Goal: Task Accomplishment & Management: Manage account settings

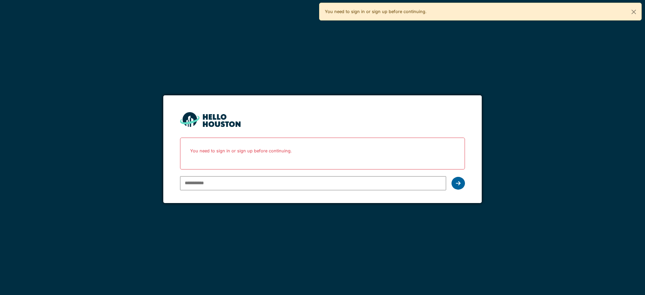
type input "**********"
click at [458, 187] on div at bounding box center [457, 183] width 13 height 13
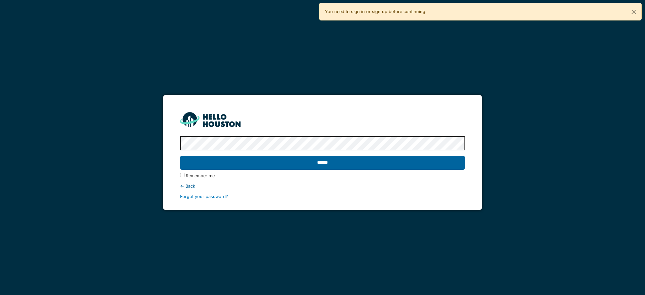
click at [313, 165] on input "******" at bounding box center [322, 163] width 284 height 14
click at [393, 169] on input "******" at bounding box center [322, 163] width 284 height 14
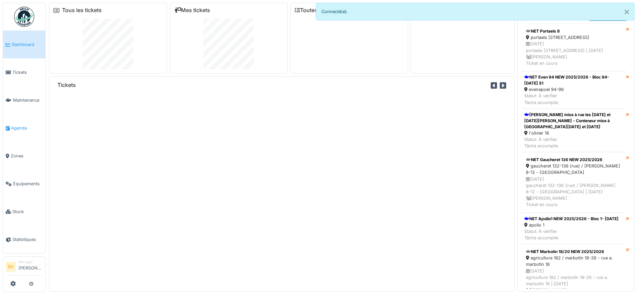
click at [19, 127] on span "Agenda" at bounding box center [27, 128] width 32 height 6
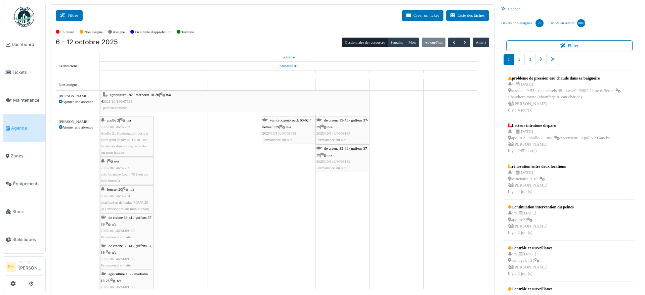
click at [73, 17] on button "Filtrer" at bounding box center [69, 15] width 27 height 11
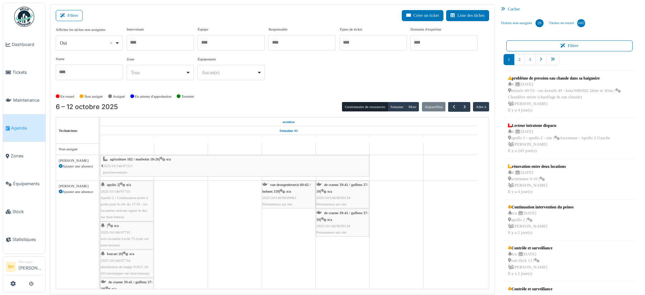
click at [223, 41] on div at bounding box center [230, 43] width 67 height 16
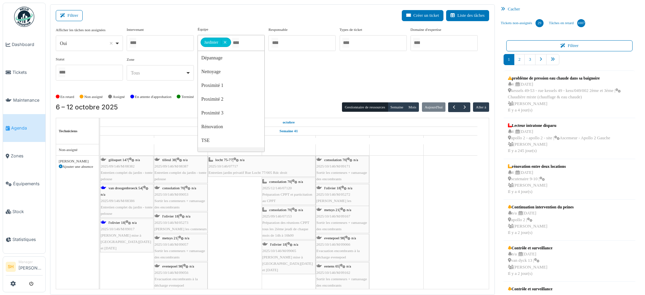
click at [119, 221] on span "l'olivier 18" at bounding box center [116, 223] width 16 height 4
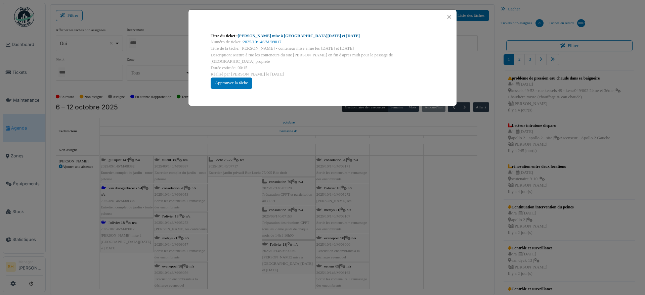
click at [283, 34] on link "Olivier - Conteneur mise à rue les Lundi et Jeudi" at bounding box center [299, 36] width 122 height 5
drag, startPoint x: 418, startPoint y: 223, endPoint x: 356, endPoint y: 213, distance: 63.2
click at [417, 222] on div "Titre du ticket : Olivier - Conteneur mise à rue les Lundi et Jeudi Numéro de t…" at bounding box center [322, 147] width 645 height 295
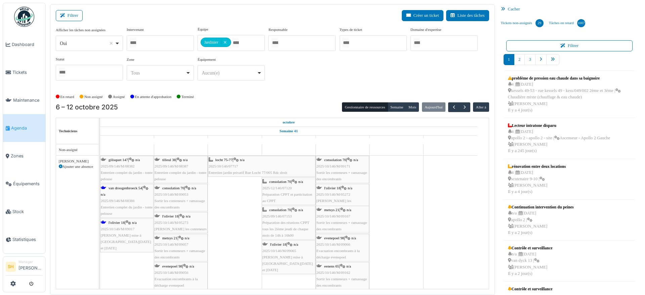
click at [127, 191] on div "van droogenbroeck 54 | n/a 2025/09/146/M/08386 Entretien complet du jardin - to…" at bounding box center [127, 201] width 52 height 32
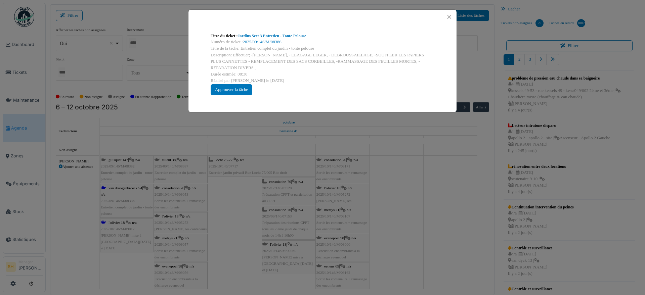
click at [290, 40] on div "Numéro de ticket : 2025/09/146/M/08386" at bounding box center [323, 42] width 224 height 6
click at [290, 36] on link "Jardins Sect 3 Entretien - Tonte Pelouse" at bounding box center [272, 36] width 69 height 5
click at [414, 204] on div "Titre du ticket : Jardins Sect 3 Entretien - Tonte Pelouse Numéro de ticket : 2…" at bounding box center [322, 147] width 645 height 295
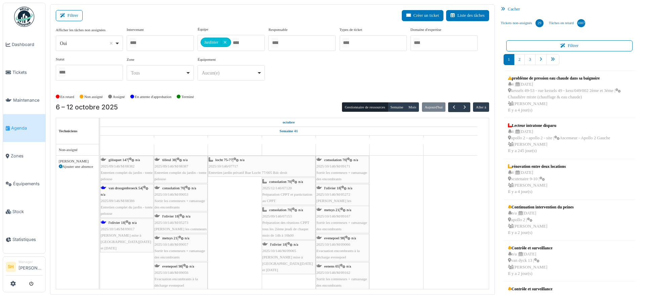
click at [118, 190] on div "van droogenbroeck 54 | n/a 2025/09/146/M/08386 Entretien complet du jardin - to…" at bounding box center [127, 201] width 52 height 32
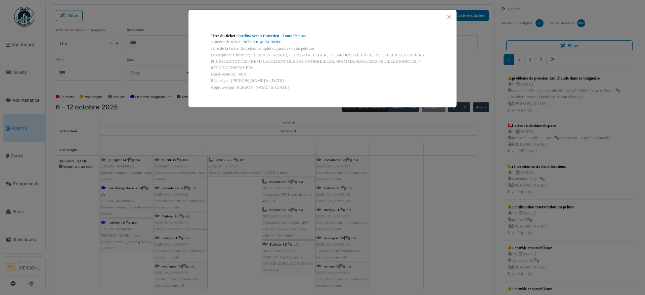
click at [396, 240] on div "Titre du ticket : Jardins Sect 3 Entretien - Tonte Pelouse Numéro de ticket : 2…" at bounding box center [322, 147] width 645 height 295
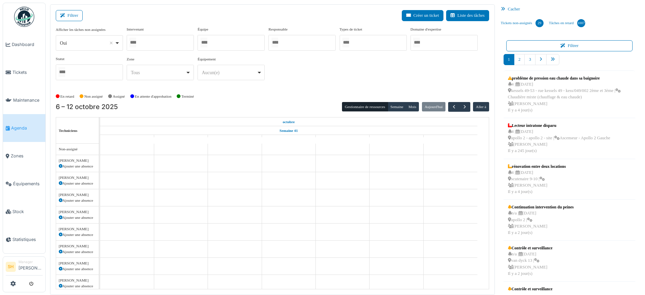
click at [225, 44] on div at bounding box center [230, 43] width 67 height 16
click at [325, 88] on div "Afficher les tâches non assignées *** Oui Remove item Oui Non Intervenant Abdel…" at bounding box center [272, 59] width 433 height 65
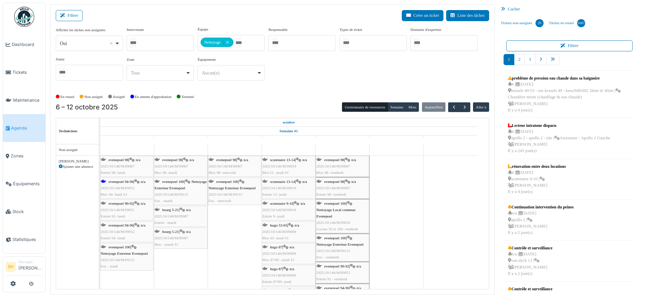
click at [121, 182] on span "evenepoel 94-96" at bounding box center [120, 182] width 25 height 4
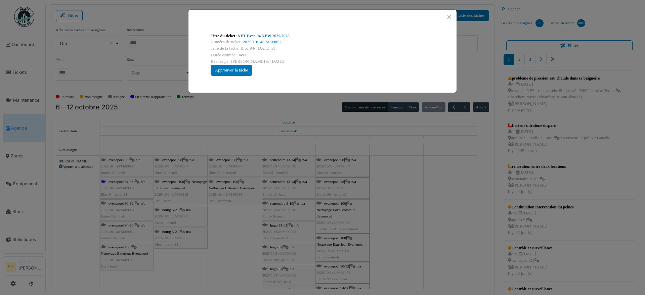
click at [251, 34] on link "NET Even 94 NEW 2025/2026" at bounding box center [264, 36] width 52 height 5
drag, startPoint x: 456, startPoint y: 247, endPoint x: 418, endPoint y: 239, distance: 38.1
click at [450, 247] on div "Titre du ticket : NET Even 94 NEW 2025/2026 Numéro de ticket : 2025/10/146/M/09…" at bounding box center [322, 147] width 645 height 295
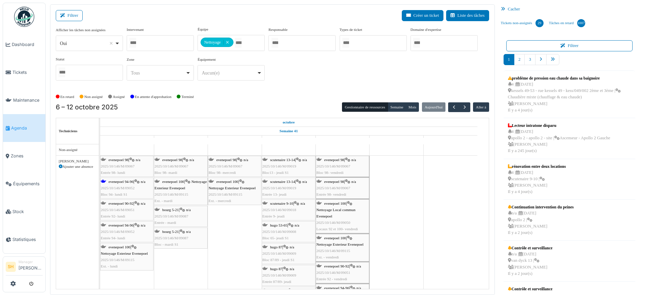
scroll to position [126, 0]
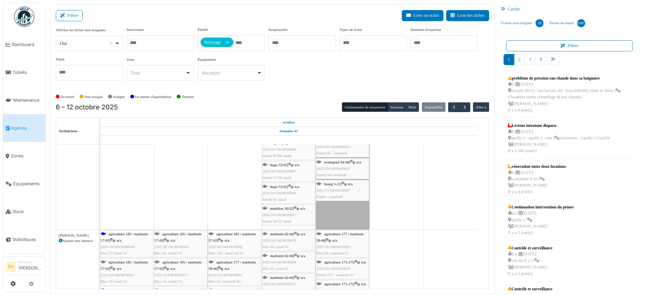
click at [126, 234] on span "agriculture 185 / marbotin 57-63" at bounding box center [124, 237] width 47 height 10
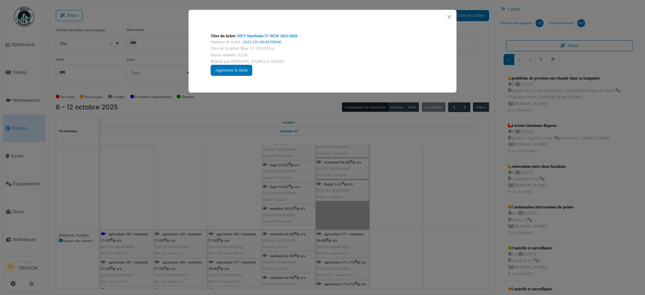
click at [263, 39] on div "Numéro de ticket : 2025/10/146/M/08946" at bounding box center [323, 42] width 224 height 6
click at [266, 37] on link "NET Marbotin 57 NEW 2025/2026" at bounding box center [268, 36] width 60 height 5
click at [225, 186] on div "Titre du ticket : NET Marbotin 57 NEW 2025/2026 Numéro de ticket : 2025/10/146/…" at bounding box center [322, 147] width 645 height 295
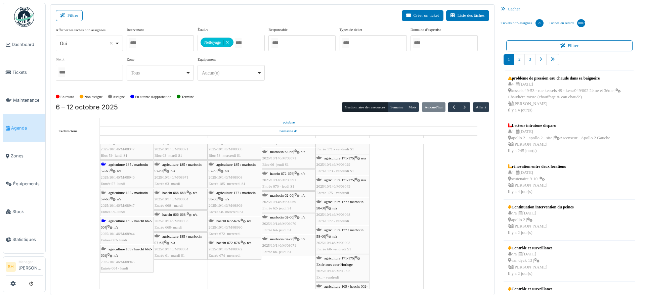
scroll to position [252, 0]
click at [123, 224] on div "agriculture 169 / haecht 662-664 | n/a 2025/10/146/M/08944 Entrée 662- lundi" at bounding box center [127, 231] width 52 height 26
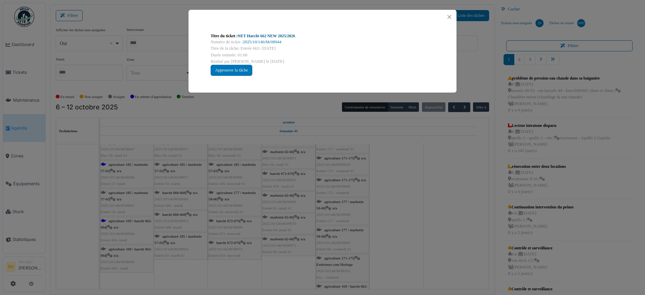
click at [271, 38] on div "Titre du ticket : NET Haecht 662 NEW 2025/2026" at bounding box center [323, 36] width 224 height 6
click at [269, 36] on link "NET Haecht 662 NEW 2025/2026" at bounding box center [266, 36] width 57 height 5
click at [406, 192] on div "Titre du ticket : NET Haecht 662 NEW 2025/2026 Numéro de ticket : 2025/10/146/M…" at bounding box center [322, 147] width 645 height 295
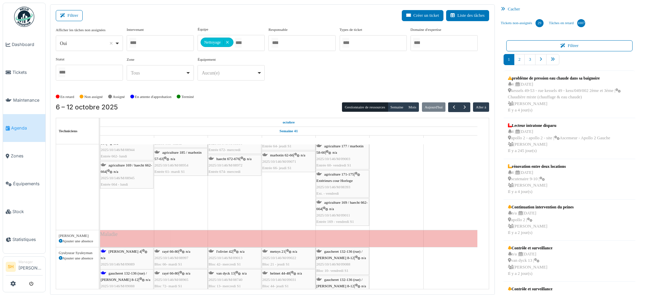
scroll to position [420, 0]
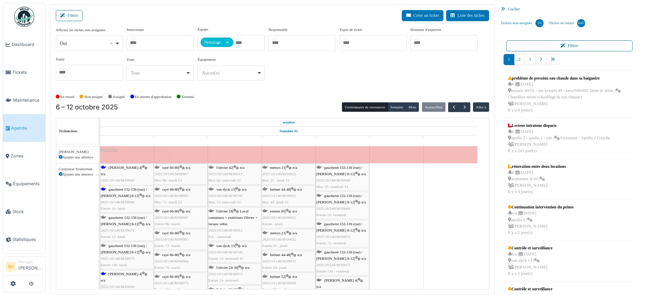
click at [123, 168] on span "thomas 4" at bounding box center [124, 168] width 33 height 4
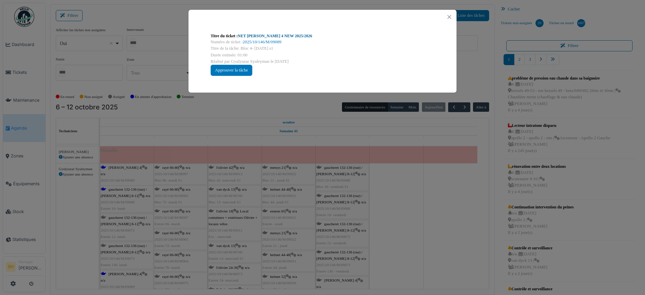
click at [252, 36] on link "NET Thomas 4 NEW 2025/2026" at bounding box center [275, 36] width 75 height 5
click at [443, 245] on div "Titre du ticket : NET Thomas 4 NEW 2025/2026 Numéro de ticket : 2025/10/146/M/0…" at bounding box center [322, 147] width 645 height 295
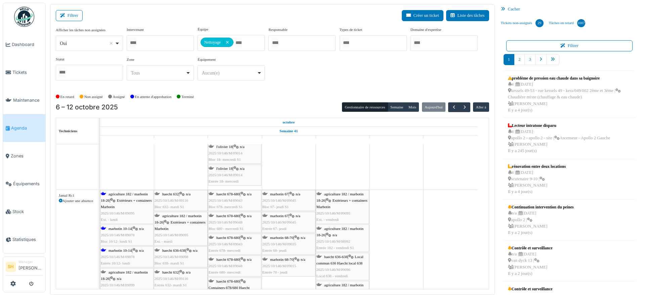
scroll to position [0, 0]
click at [128, 193] on span "agriculture 182 / marbotin 18-26" at bounding box center [124, 195] width 47 height 10
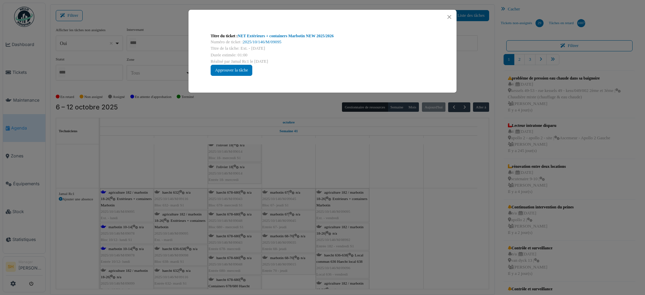
click at [260, 38] on link "NET Extérieurs + containers Marbotin NEW 2025/2026" at bounding box center [286, 36] width 96 height 5
drag, startPoint x: 421, startPoint y: 247, endPoint x: 397, endPoint y: 244, distance: 24.0
click at [419, 247] on div "Titre du ticket : NET Extérieurs + containers Marbotin NEW 2025/2026 Numéro de …" at bounding box center [322, 147] width 645 height 295
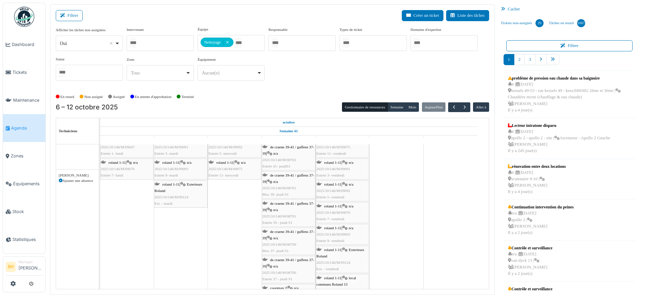
scroll to position [1173, 0]
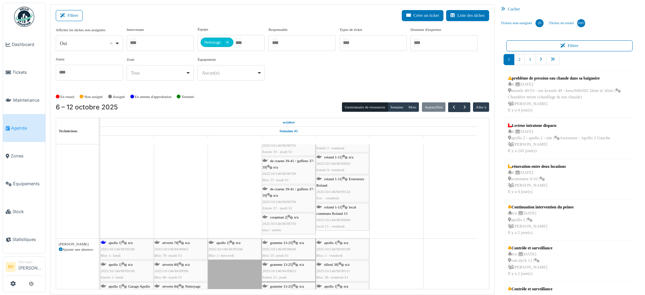
click at [108, 241] on span "apollo 1" at bounding box center [114, 243] width 12 height 4
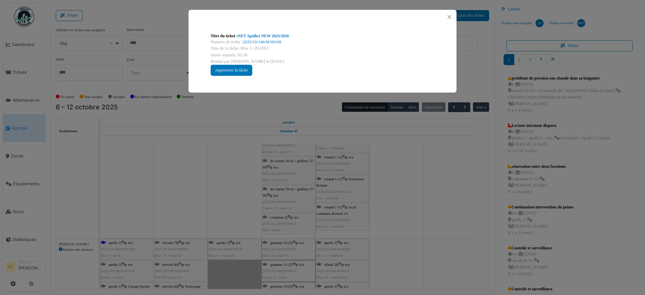
click at [282, 38] on div "Titre du ticket : NET Apollo1 NEW 2025/2026" at bounding box center [323, 36] width 224 height 6
click at [281, 36] on link "NET Apollo1 NEW 2025/2026" at bounding box center [263, 36] width 51 height 5
click at [398, 171] on div "Titre du ticket : NET Apollo1 NEW 2025/2026 Numéro de ticket : 2025/10/146/M/09…" at bounding box center [322, 147] width 645 height 295
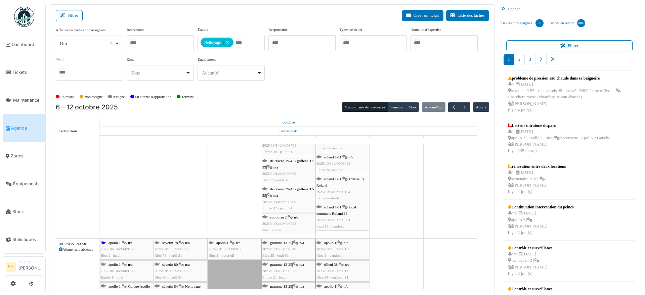
scroll to position [1218, 0]
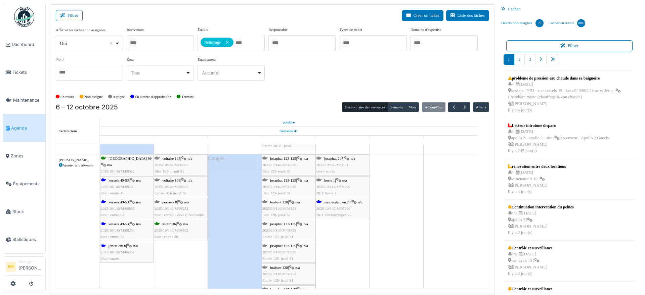
click at [121, 181] on span "kessels 49-53" at bounding box center [118, 180] width 20 height 4
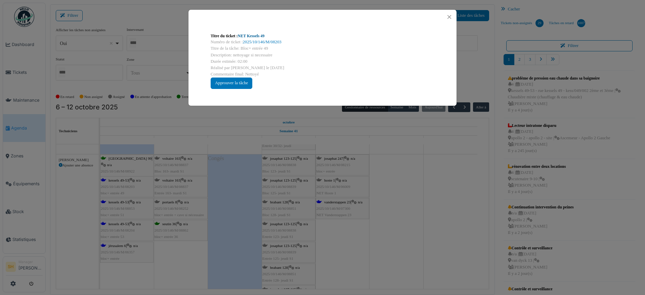
click at [254, 35] on link "NET Kessels 49" at bounding box center [251, 36] width 27 height 5
click at [424, 195] on div "Titre du ticket : NET Kessels 49 Numéro de ticket : 2025/10/146/M/08203 Titre d…" at bounding box center [322, 147] width 645 height 295
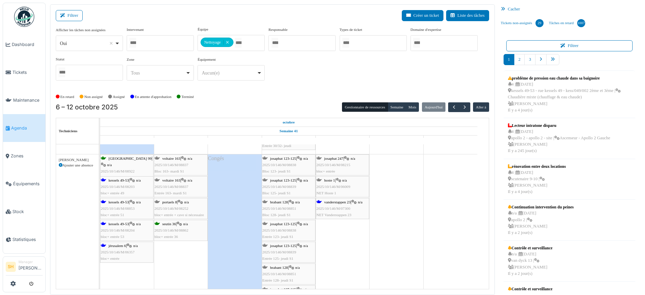
click at [118, 201] on span "kessels 49-53" at bounding box center [118, 202] width 20 height 4
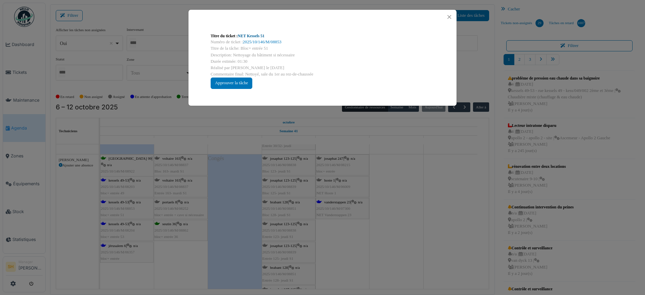
click at [263, 35] on link "NET Kessels 51" at bounding box center [251, 36] width 27 height 5
click at [411, 187] on div "Titre du ticket : NET Kessels 51 Numéro de ticket : 2025/10/146/M/08853 Titre d…" at bounding box center [322, 147] width 645 height 295
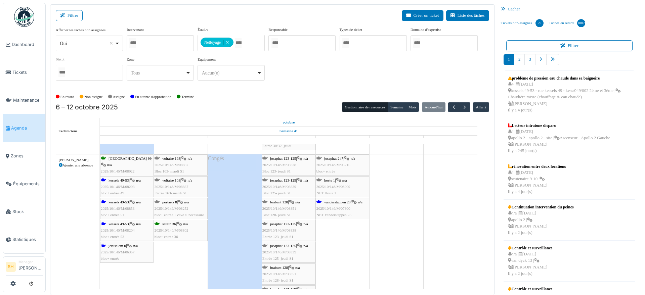
click at [119, 248] on div "jérusalem 6 | n/a 2025/10/146/M/06357 bloc+ entrée" at bounding box center [127, 252] width 52 height 19
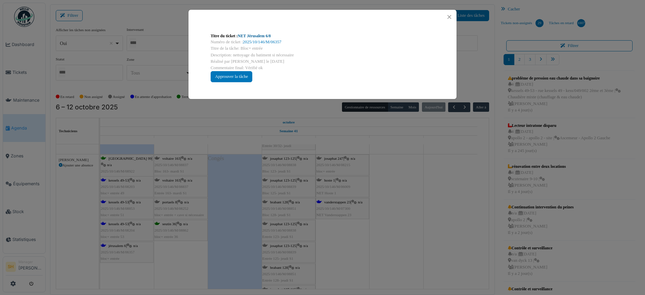
click at [258, 37] on link "NET Jérusalem 6/8" at bounding box center [254, 36] width 33 height 5
click at [452, 190] on div "Titre du ticket : NET Jérusalem 6/8 Numéro de ticket : 2025/10/146/M/06357 Titr…" at bounding box center [322, 147] width 645 height 295
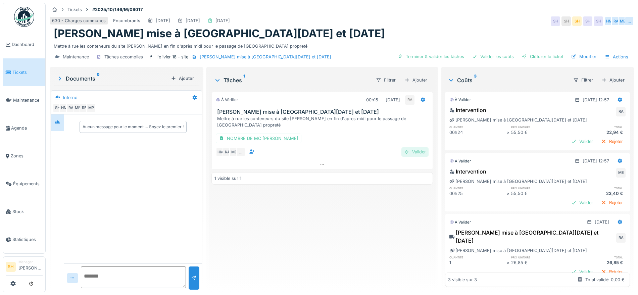
click at [417, 147] on div "Valider" at bounding box center [415, 151] width 27 height 9
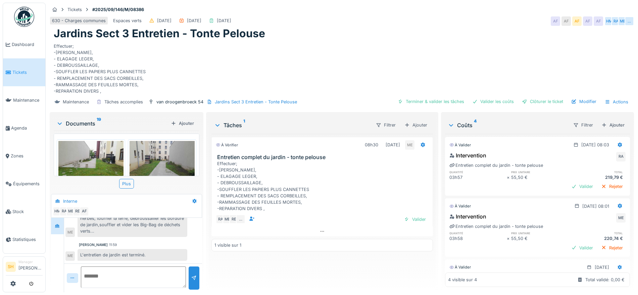
click at [93, 162] on img at bounding box center [90, 165] width 65 height 49
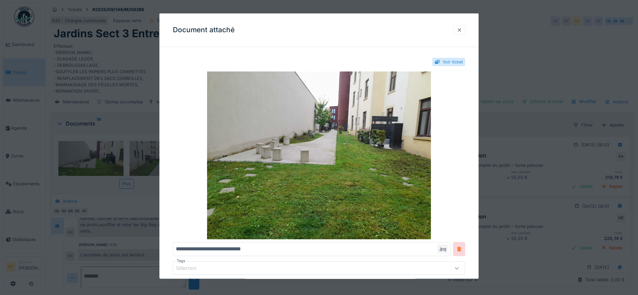
click at [462, 29] on div at bounding box center [459, 30] width 5 height 6
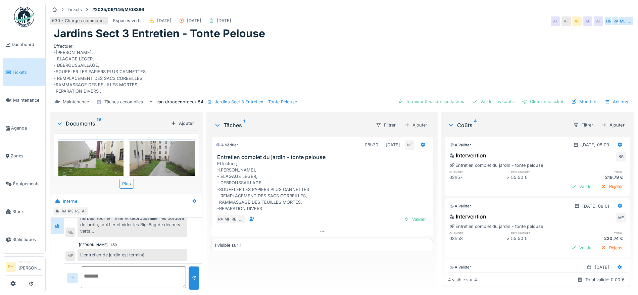
click at [144, 166] on img at bounding box center [162, 165] width 65 height 49
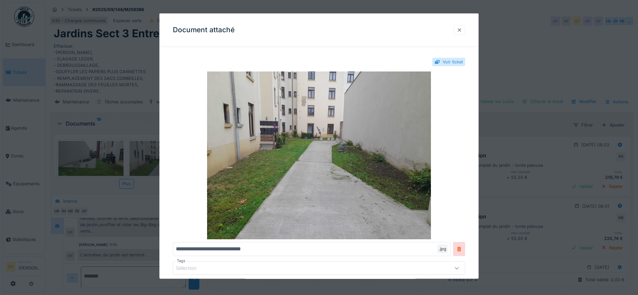
click at [462, 28] on div at bounding box center [459, 30] width 5 height 6
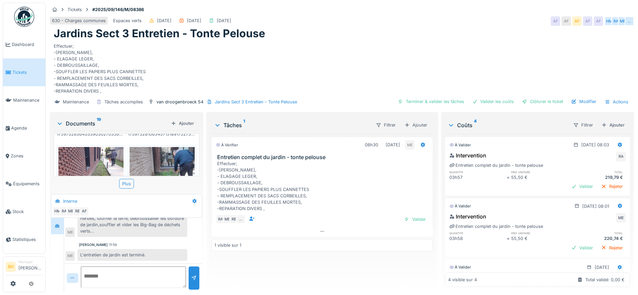
scroll to position [753, 0]
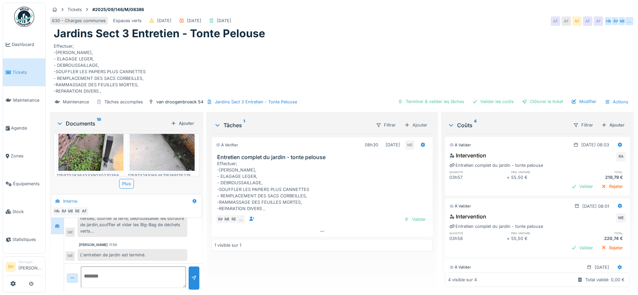
click at [96, 189] on img at bounding box center [90, 232] width 65 height 87
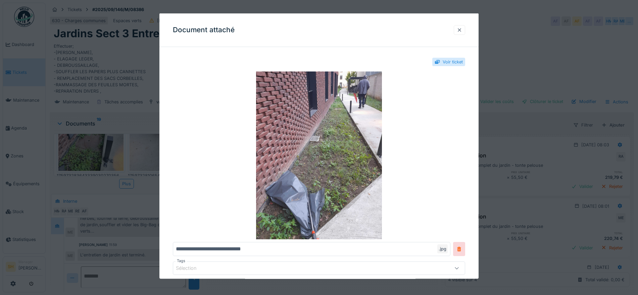
drag, startPoint x: 462, startPoint y: 27, endPoint x: 395, endPoint y: 62, distance: 76.0
click at [462, 29] on div at bounding box center [459, 30] width 5 height 6
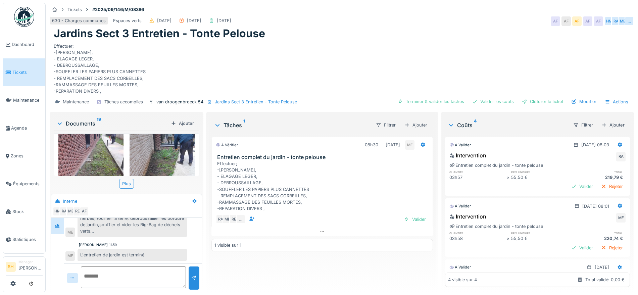
scroll to position [878, 0]
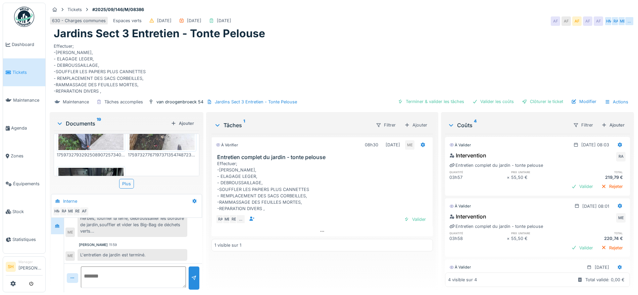
click at [106, 168] on img at bounding box center [90, 211] width 65 height 87
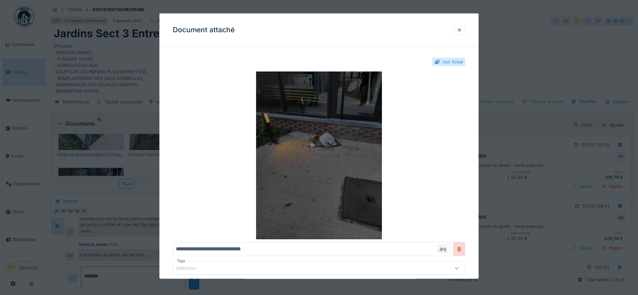
click at [339, 152] on img at bounding box center [319, 156] width 293 height 168
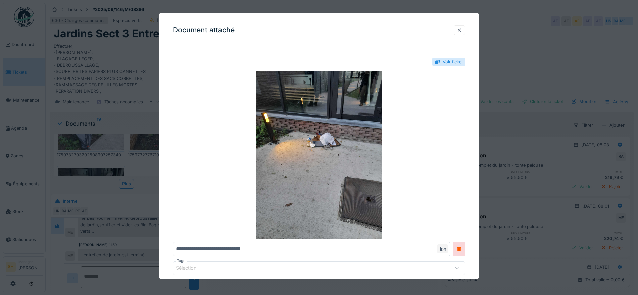
click at [462, 31] on div at bounding box center [459, 30] width 5 height 6
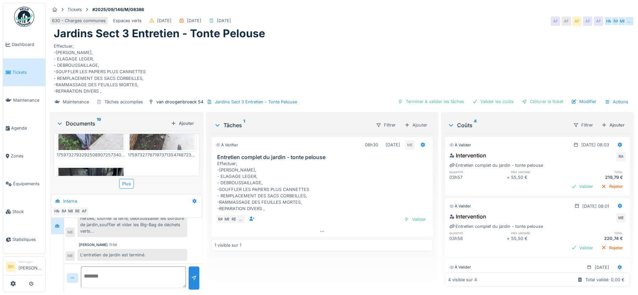
scroll to position [6, 0]
click at [111, 276] on textarea at bounding box center [133, 277] width 105 height 21
type textarea "**********"
click at [195, 274] on div at bounding box center [194, 278] width 11 height 23
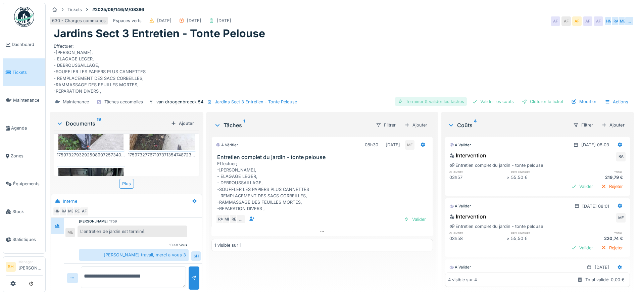
click at [448, 101] on div "Terminer & valider les tâches" at bounding box center [431, 101] width 72 height 9
click at [488, 99] on div "Valider les coûts" at bounding box center [493, 101] width 47 height 9
click at [527, 99] on div "Clôturer le ticket" at bounding box center [543, 101] width 47 height 9
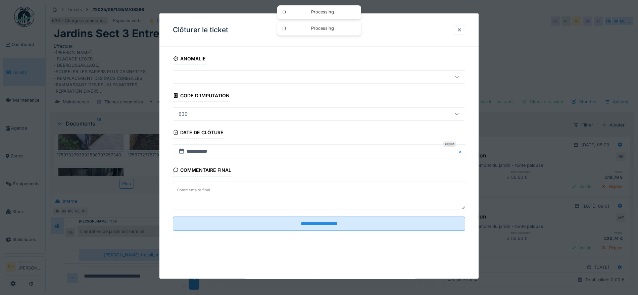
scroll to position [6, 0]
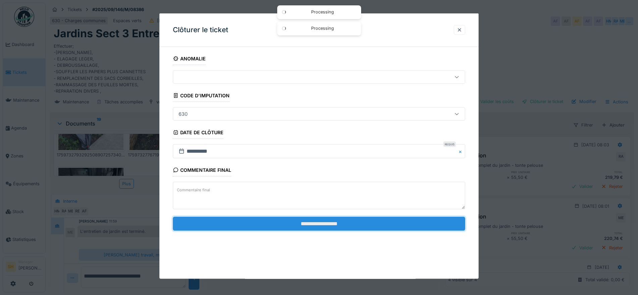
click at [330, 225] on input "**********" at bounding box center [319, 224] width 293 height 14
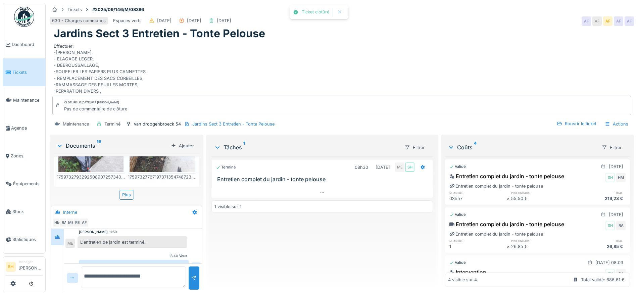
scroll to position [80, 0]
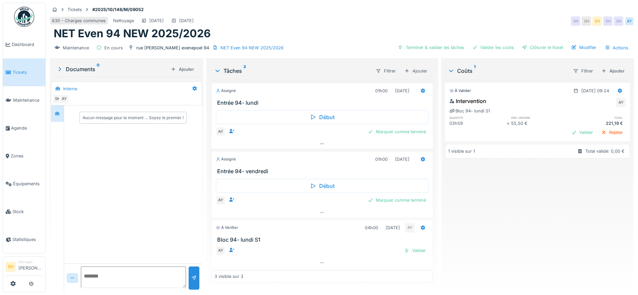
scroll to position [6, 0]
click at [413, 246] on div "Valider" at bounding box center [415, 250] width 27 height 9
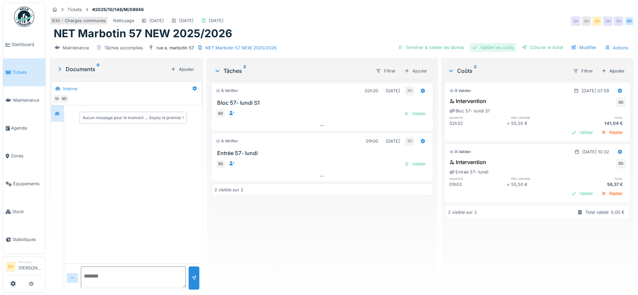
drag, startPoint x: 440, startPoint y: 47, endPoint x: 478, endPoint y: 47, distance: 37.6
click at [445, 48] on div "Terminer & valider les tâches" at bounding box center [431, 47] width 72 height 9
drag, startPoint x: 483, startPoint y: 47, endPoint x: 506, endPoint y: 49, distance: 23.3
click at [484, 47] on div "Valider les coûts" at bounding box center [493, 47] width 47 height 9
click at [531, 49] on div "Clôturer le ticket" at bounding box center [543, 47] width 47 height 9
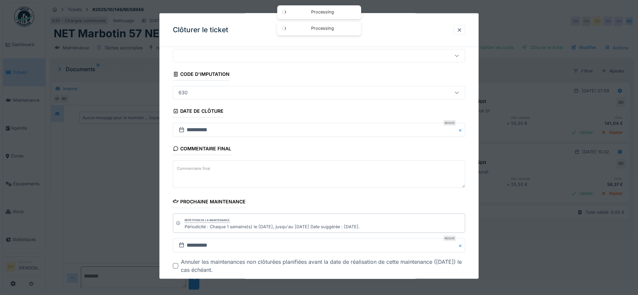
scroll to position [57, 0]
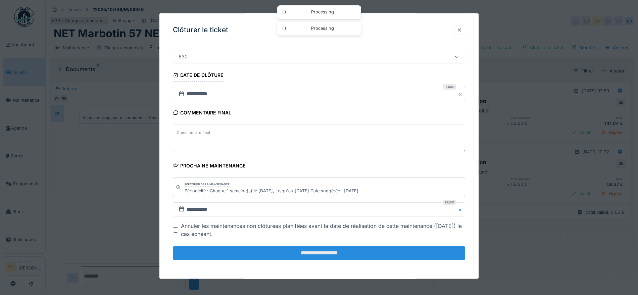
click at [310, 255] on input "**********" at bounding box center [319, 253] width 293 height 14
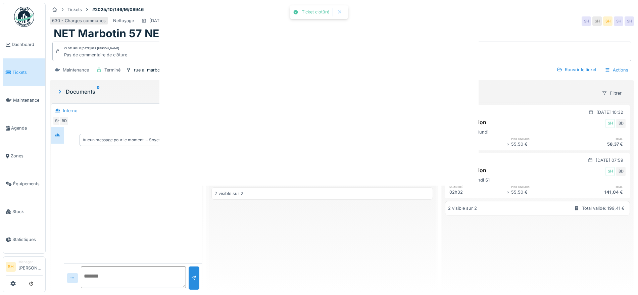
scroll to position [0, 0]
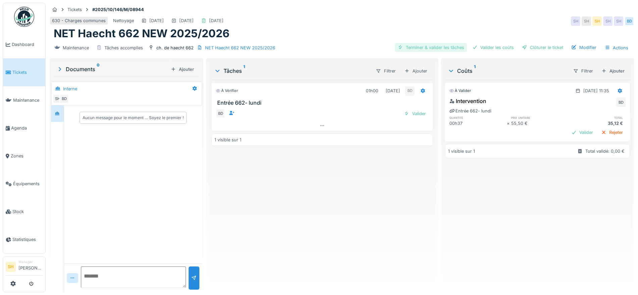
click at [429, 46] on div "Terminer & valider les tâches" at bounding box center [431, 47] width 72 height 9
drag, startPoint x: 492, startPoint y: 49, endPoint x: 514, endPoint y: 50, distance: 21.9
click at [493, 49] on div "Valider les coûts" at bounding box center [493, 47] width 47 height 9
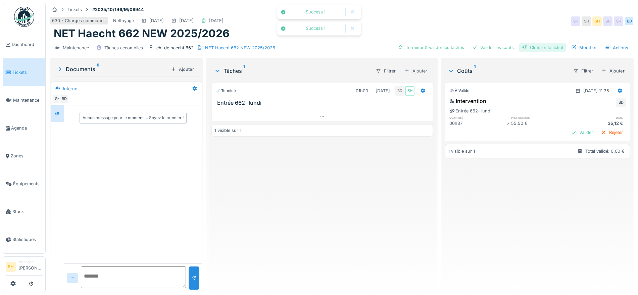
click at [529, 50] on div "Clôturer le ticket" at bounding box center [543, 47] width 47 height 9
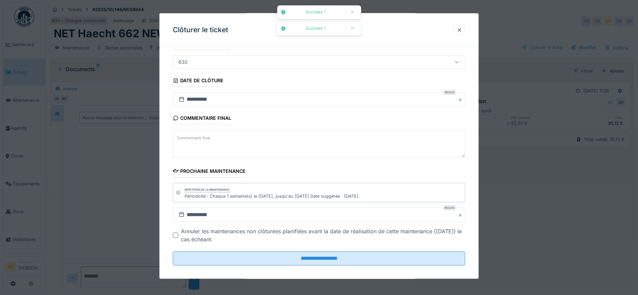
scroll to position [57, 0]
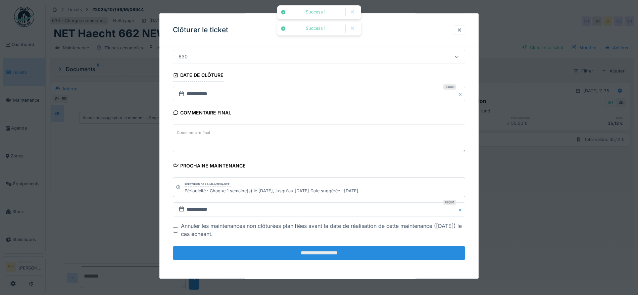
click at [341, 251] on input "**********" at bounding box center [319, 253] width 293 height 14
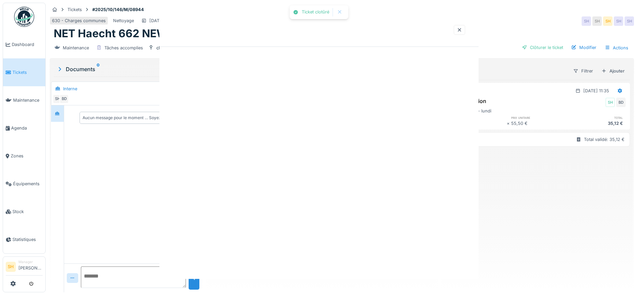
scroll to position [0, 0]
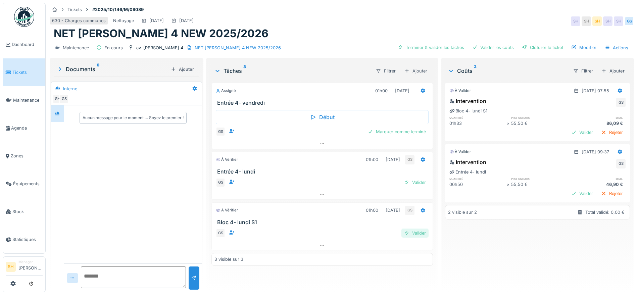
click at [414, 232] on div "Valider" at bounding box center [415, 233] width 27 height 9
click at [413, 181] on div "Assigné 01h00 [DATE] Entrée 4- [DATE] Début GS Marquer comme terminé À vérifier…" at bounding box center [323, 183] width 222 height 207
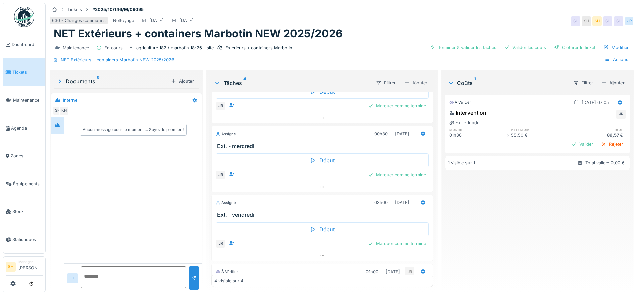
scroll to position [78, 0]
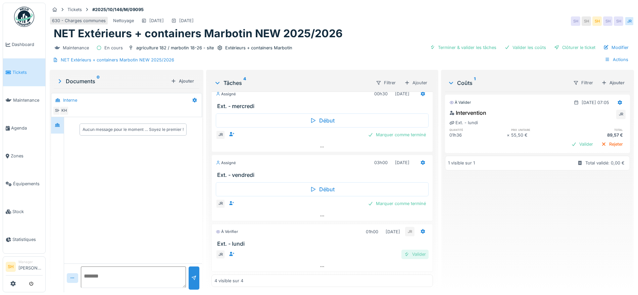
click at [411, 255] on div "Valider" at bounding box center [415, 254] width 27 height 9
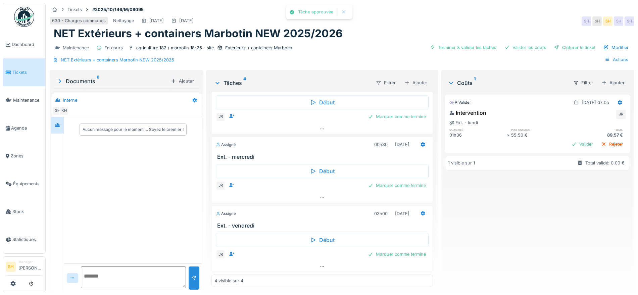
scroll to position [0, 0]
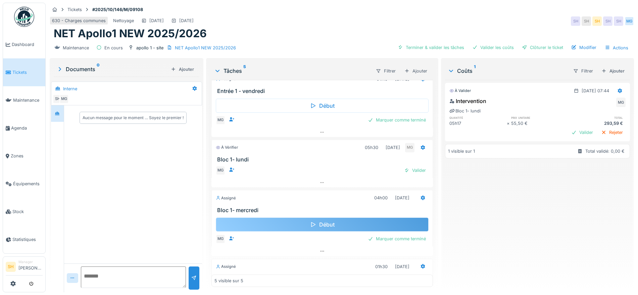
scroll to position [84, 0]
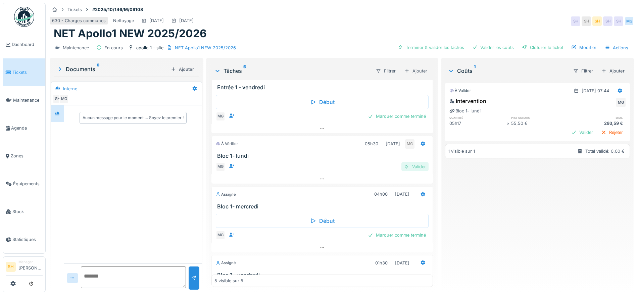
click at [402, 166] on div "Valider" at bounding box center [415, 166] width 27 height 9
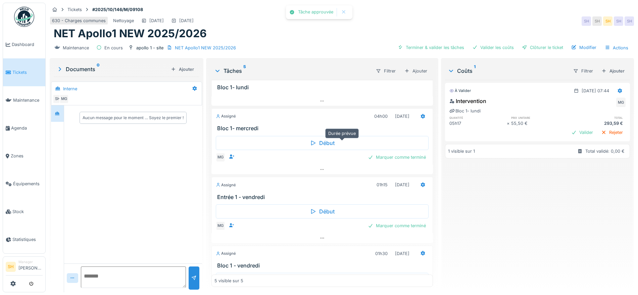
scroll to position [15, 0]
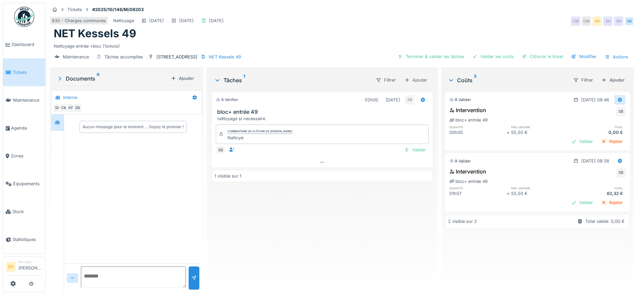
click at [618, 98] on icon at bounding box center [620, 100] width 5 height 4
click at [615, 126] on div "Supprimer" at bounding box center [613, 125] width 33 height 10
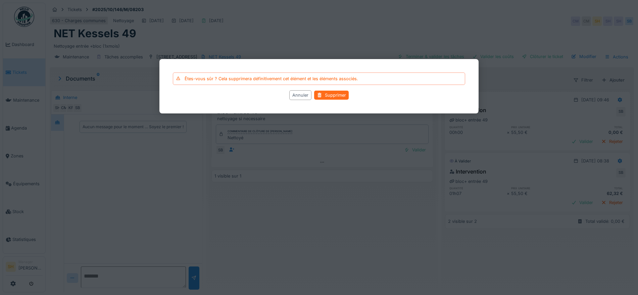
click at [337, 95] on div "Supprimer" at bounding box center [331, 95] width 35 height 9
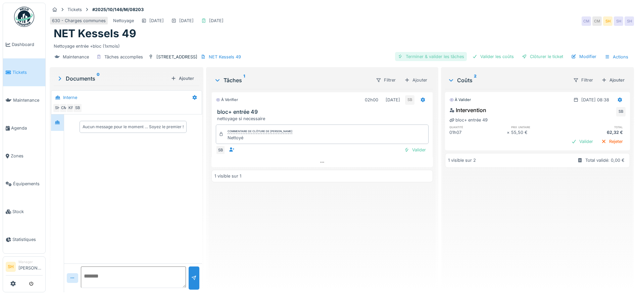
click at [415, 54] on div "Terminer & valider les tâches" at bounding box center [431, 56] width 72 height 9
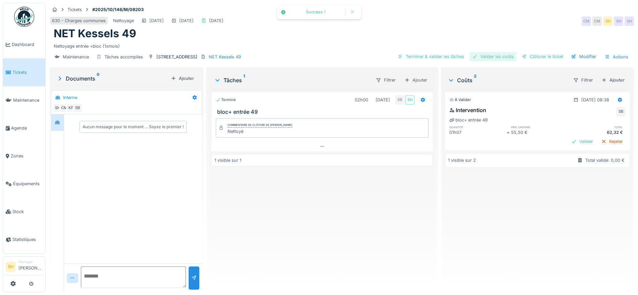
click at [494, 57] on div "Valider les coûts" at bounding box center [493, 56] width 47 height 9
click at [522, 56] on div at bounding box center [524, 56] width 5 height 6
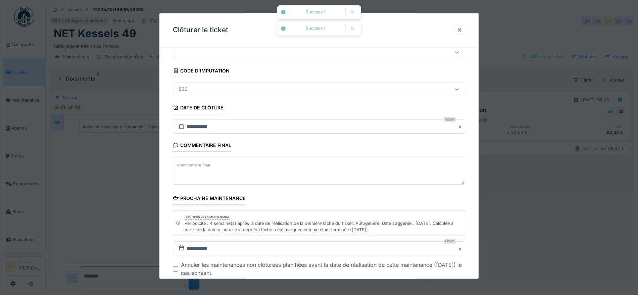
scroll to position [64, 0]
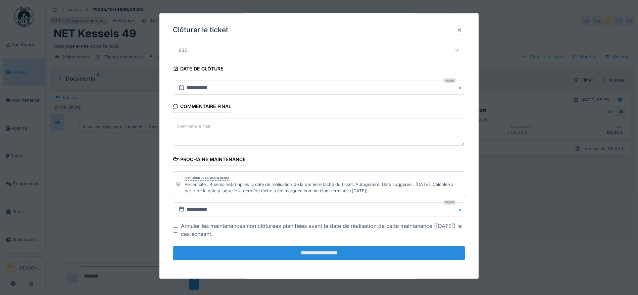
click at [273, 254] on input "**********" at bounding box center [319, 253] width 293 height 14
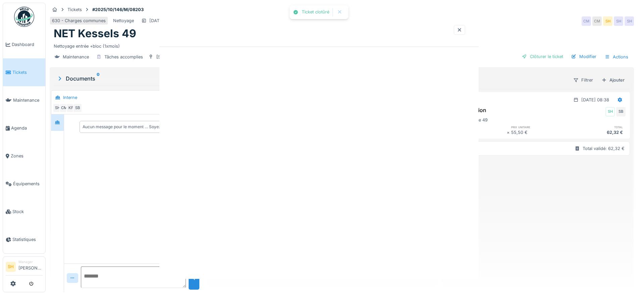
scroll to position [0, 0]
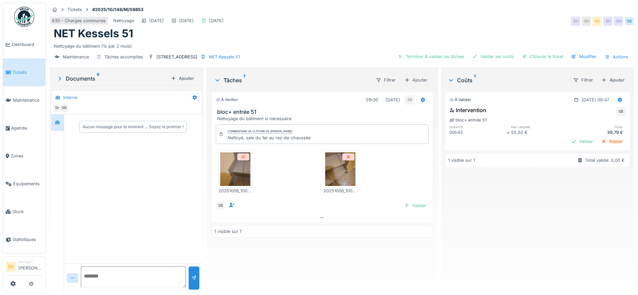
click at [236, 174] on img at bounding box center [235, 169] width 30 height 34
click at [343, 172] on img at bounding box center [340, 169] width 30 height 34
click at [443, 55] on div "Terminer & valider les tâches" at bounding box center [431, 56] width 72 height 9
drag, startPoint x: 484, startPoint y: 54, endPoint x: 493, endPoint y: 55, distance: 9.4
click at [486, 54] on div "Valider les coûts" at bounding box center [493, 56] width 47 height 9
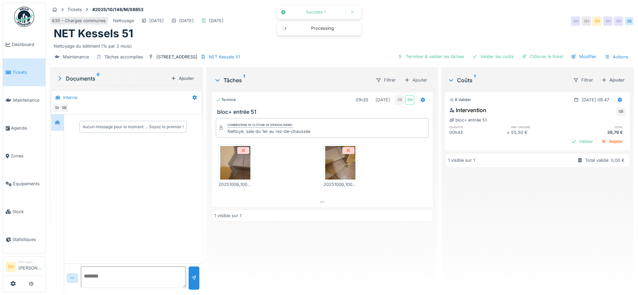
drag, startPoint x: 538, startPoint y: 55, endPoint x: 358, endPoint y: 108, distance: 187.8
click at [539, 55] on div "Clôturer le ticket" at bounding box center [543, 56] width 47 height 9
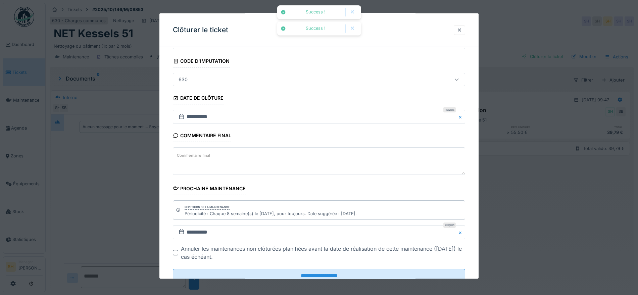
scroll to position [57, 0]
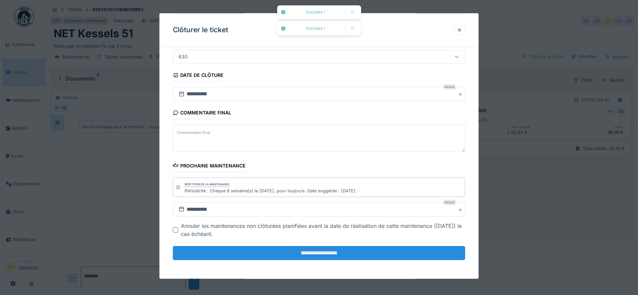
click at [278, 252] on input "**********" at bounding box center [319, 253] width 293 height 14
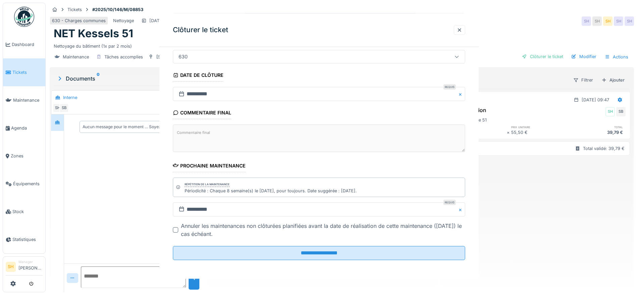
scroll to position [0, 0]
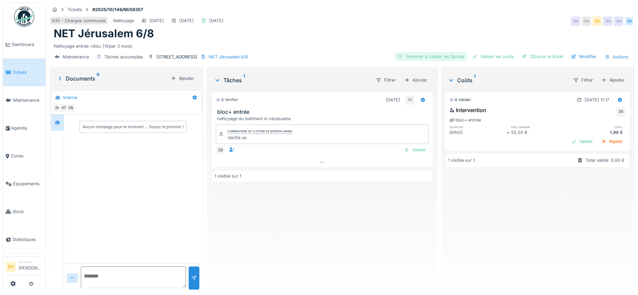
click at [433, 54] on div "Terminer & valider les tâches" at bounding box center [431, 56] width 72 height 9
click at [486, 56] on div "Valider les coûts" at bounding box center [493, 56] width 47 height 9
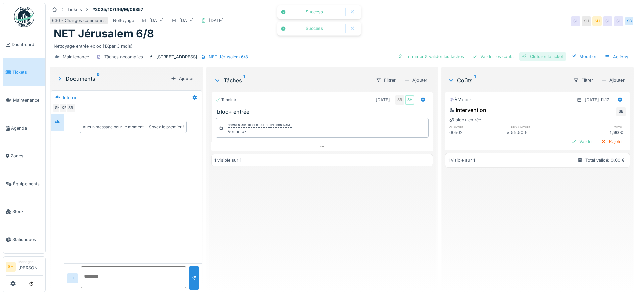
click at [541, 58] on div "Clôturer le ticket" at bounding box center [543, 56] width 47 height 9
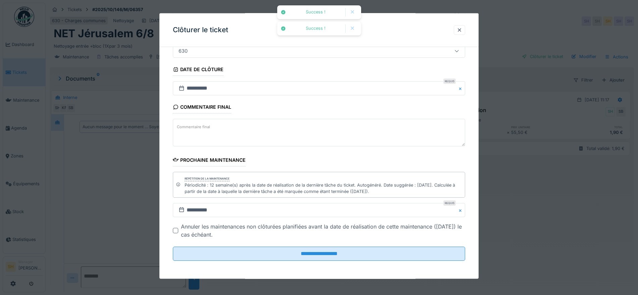
scroll to position [64, 0]
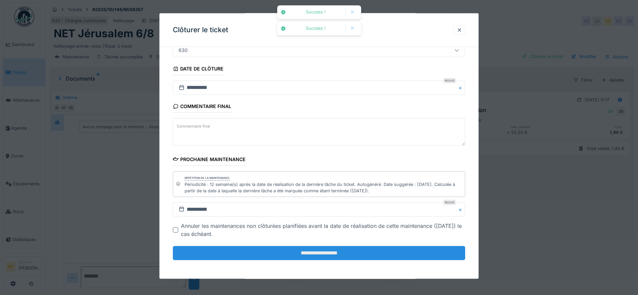
click at [251, 252] on input "**********" at bounding box center [319, 253] width 293 height 14
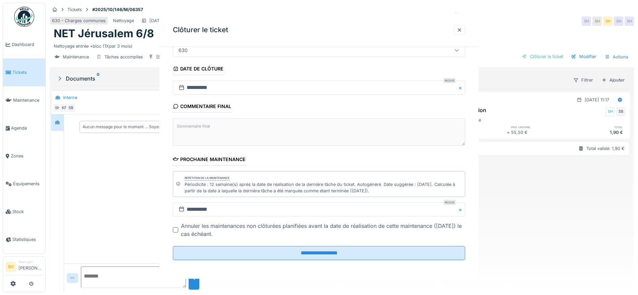
scroll to position [0, 0]
